Goal: Information Seeking & Learning: Learn about a topic

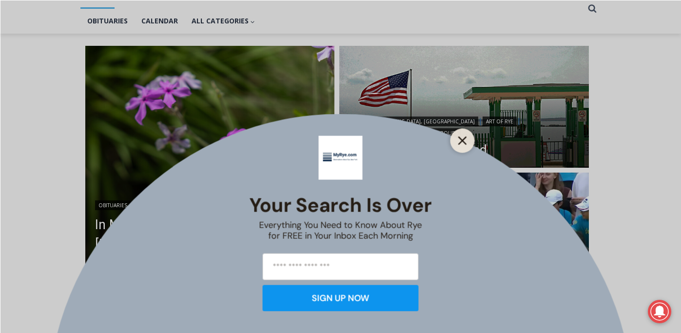
click at [461, 137] on icon "Close" at bounding box center [463, 140] width 9 height 9
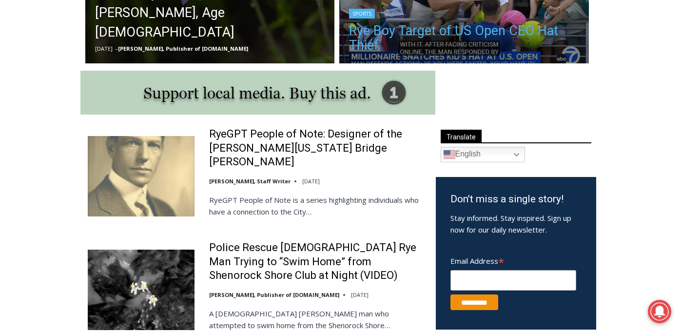
scroll to position [460, 0]
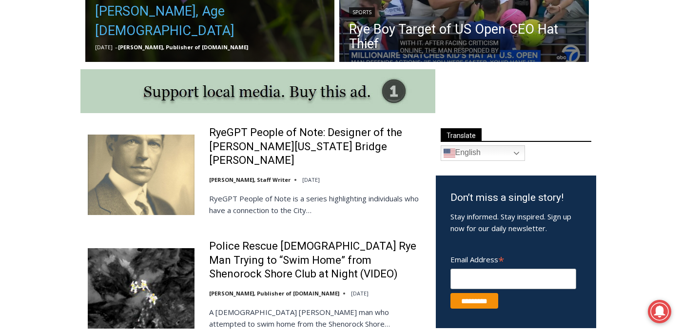
click at [218, 16] on link "In Memory: [PERSON_NAME] [PERSON_NAME], Age [DEMOGRAPHIC_DATA]" at bounding box center [210, 11] width 230 height 59
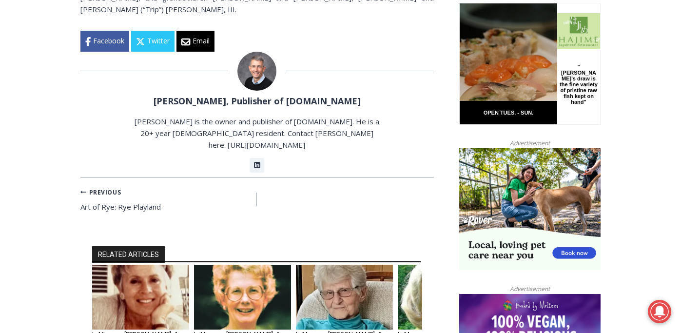
scroll to position [662, 0]
